Goal: Find specific page/section: Find specific page/section

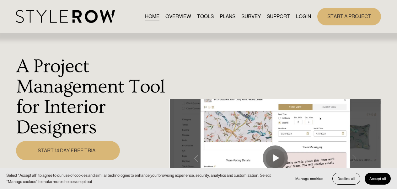
click at [307, 19] on link "LOGIN" at bounding box center [303, 16] width 15 height 8
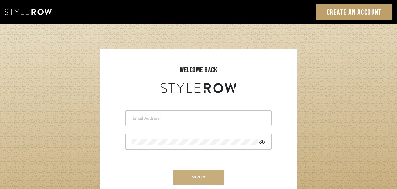
type input "ktyler@morgantewilson.com"
click at [204, 174] on button "sign in" at bounding box center [199, 177] width 50 height 15
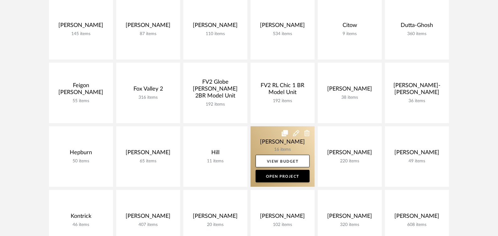
scroll to position [196, 0]
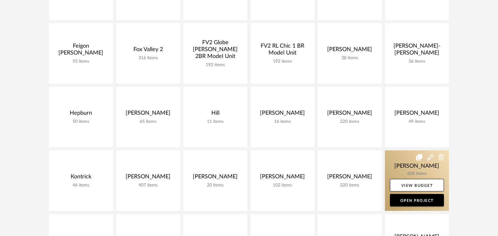
click at [408, 166] on link at bounding box center [417, 181] width 64 height 61
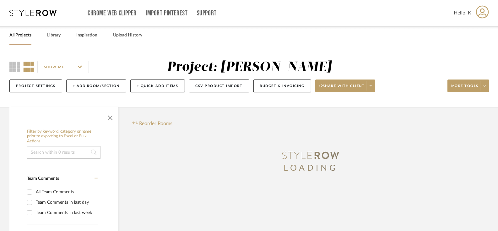
scroll to position [78, 0]
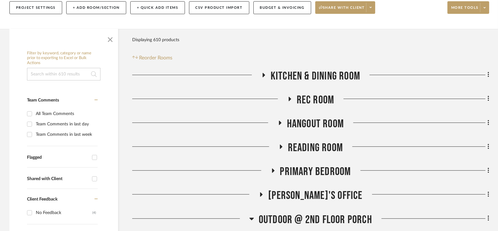
click at [316, 96] on span "Rec Room" at bounding box center [315, 99] width 38 height 13
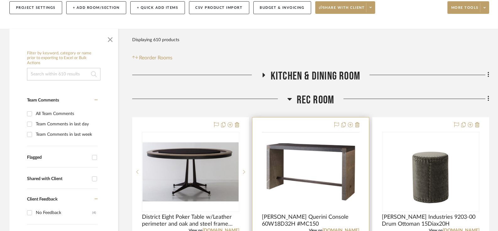
scroll to position [196, 0]
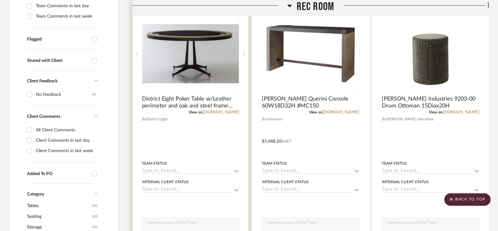
click at [196, 64] on img "0" at bounding box center [190, 53] width 96 height 59
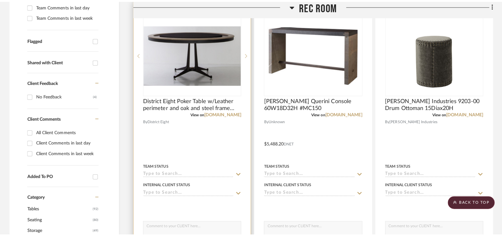
scroll to position [0, 0]
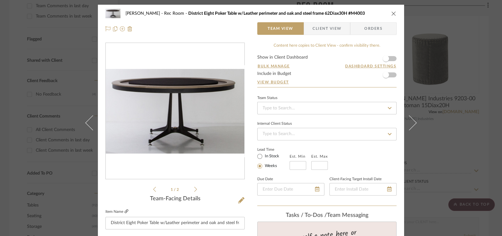
click at [125, 211] on icon at bounding box center [127, 212] width 4 height 4
click at [449, 146] on div "Phelps Rec Room District Eight Poker Table w/Leather perimeter and oak and stee…" at bounding box center [251, 118] width 502 height 236
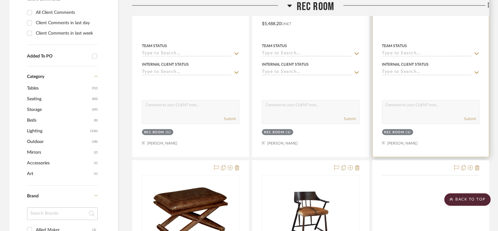
scroll to position [392, 0]
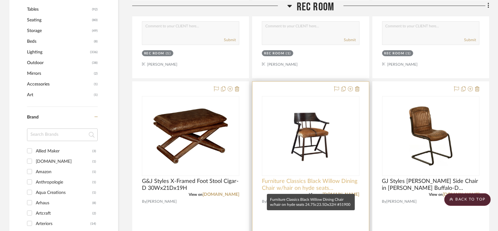
click at [306, 186] on span "Furniture Classics Black Willow Dining Chair w/hair on hyde seats 24.75c23.5Dx3…" at bounding box center [310, 185] width 97 height 14
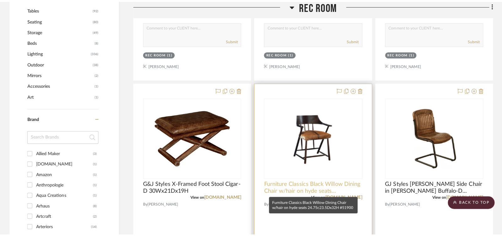
scroll to position [0, 0]
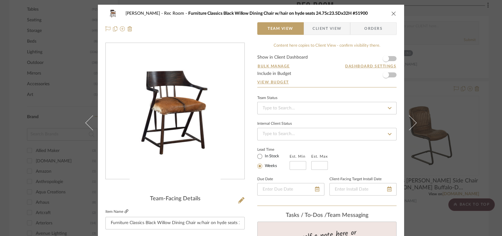
click at [125, 211] on icon at bounding box center [127, 212] width 4 height 4
